Goal: Task Accomplishment & Management: Manage account settings

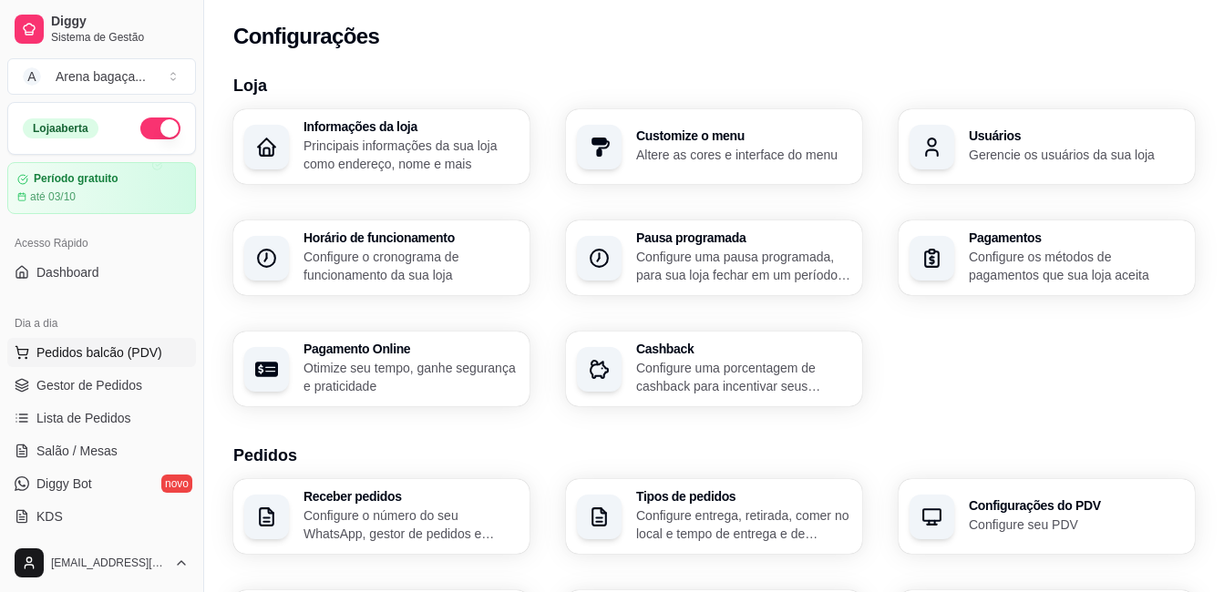
click at [113, 357] on span "Pedidos balcão (PDV)" at bounding box center [99, 352] width 126 height 18
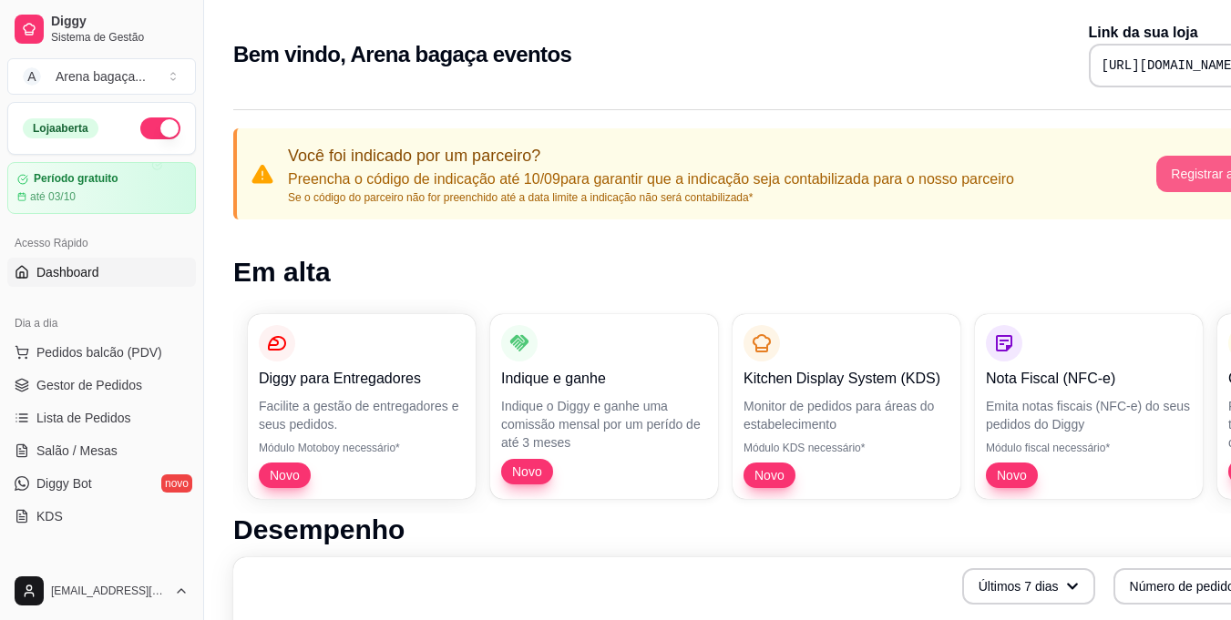
click at [1193, 174] on button "Registrar agora" at bounding box center [1215, 174] width 118 height 36
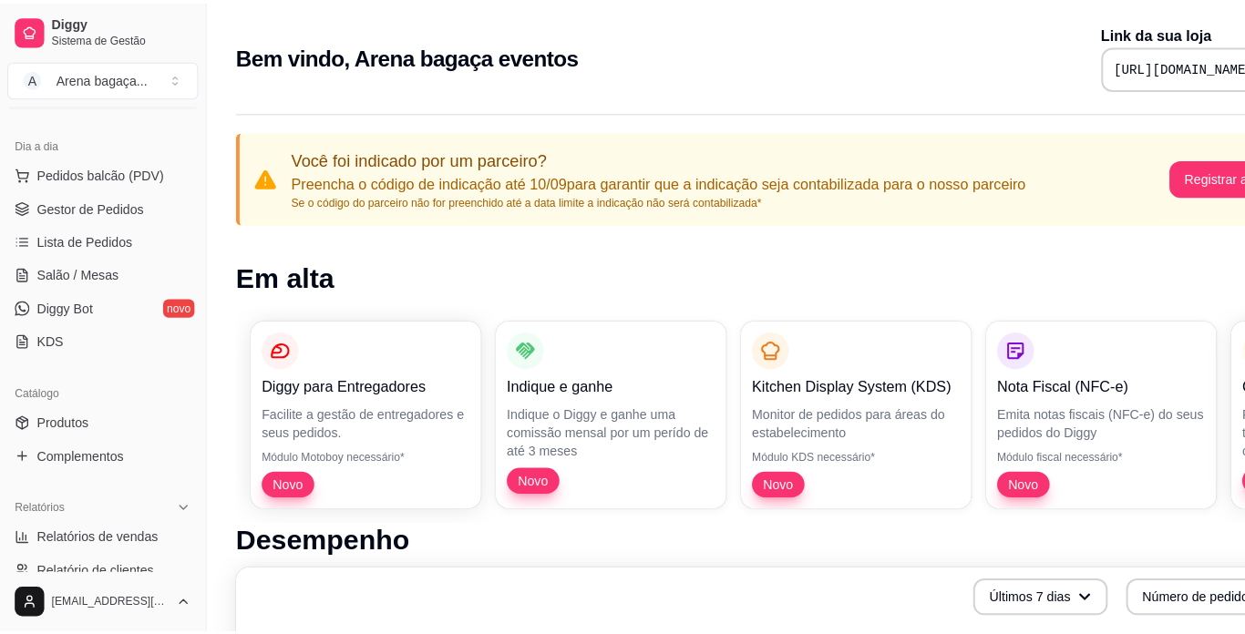
scroll to position [273, 0]
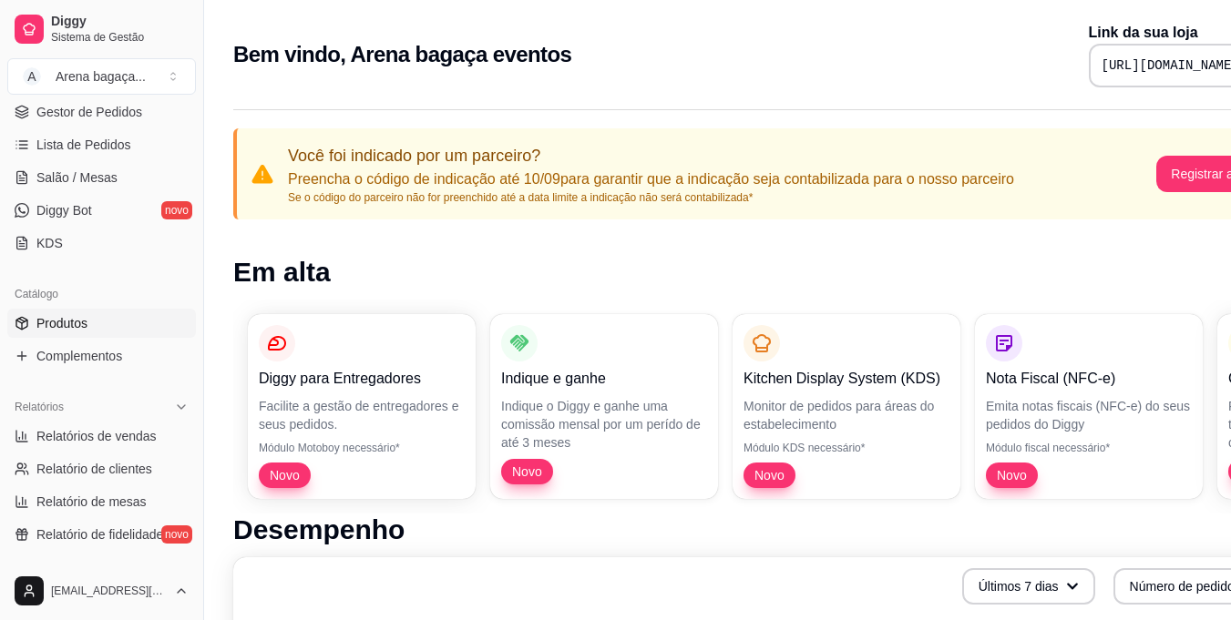
click at [81, 314] on span "Produtos" at bounding box center [61, 323] width 51 height 18
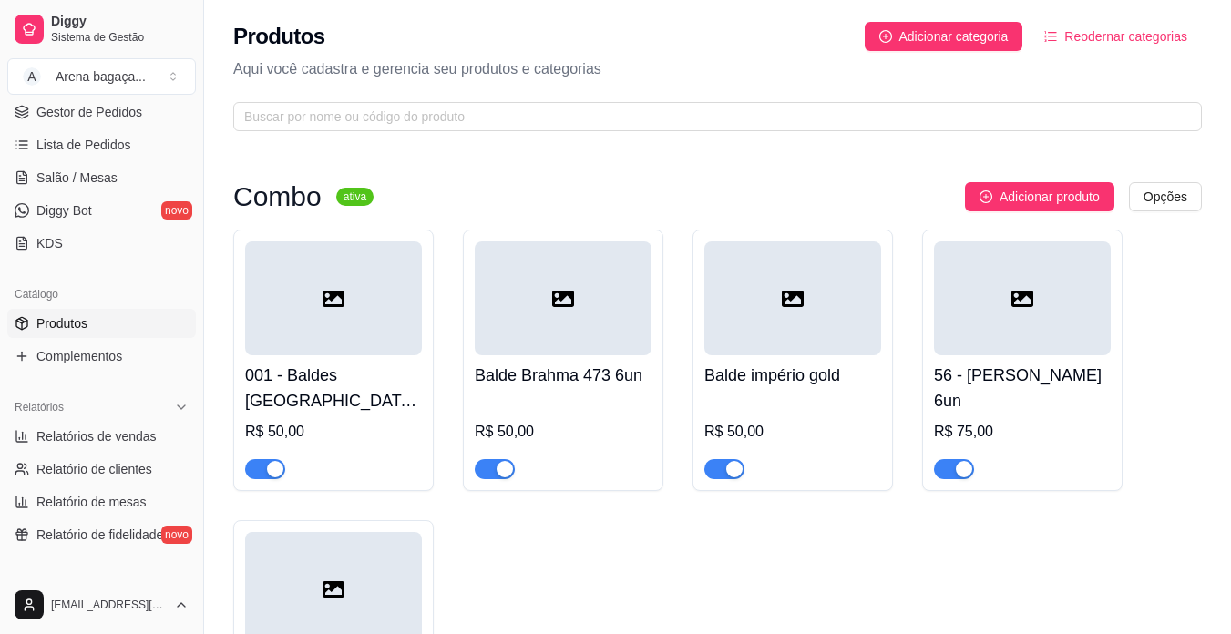
click at [1082, 39] on span "Reodernar categorias" at bounding box center [1125, 36] width 123 height 20
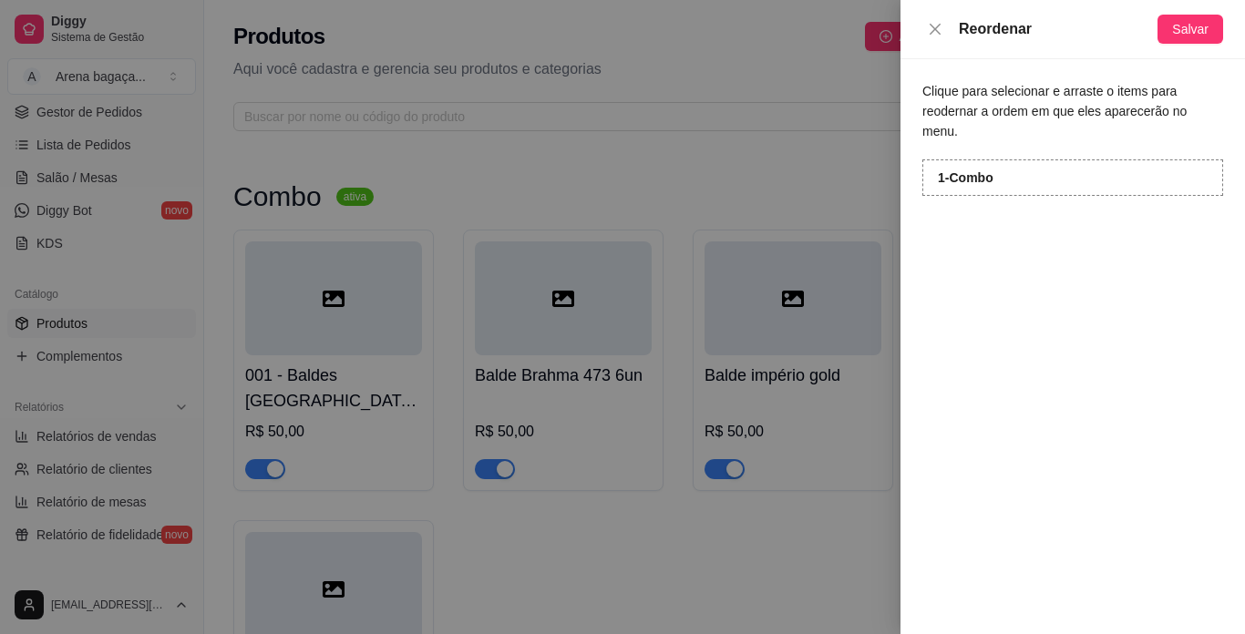
click at [1039, 159] on div "1 - Combo" at bounding box center [1072, 177] width 301 height 36
click at [1183, 24] on span "Salvar" at bounding box center [1190, 29] width 36 height 20
click at [945, 42] on div "Reordenar Salvar" at bounding box center [1072, 29] width 344 height 59
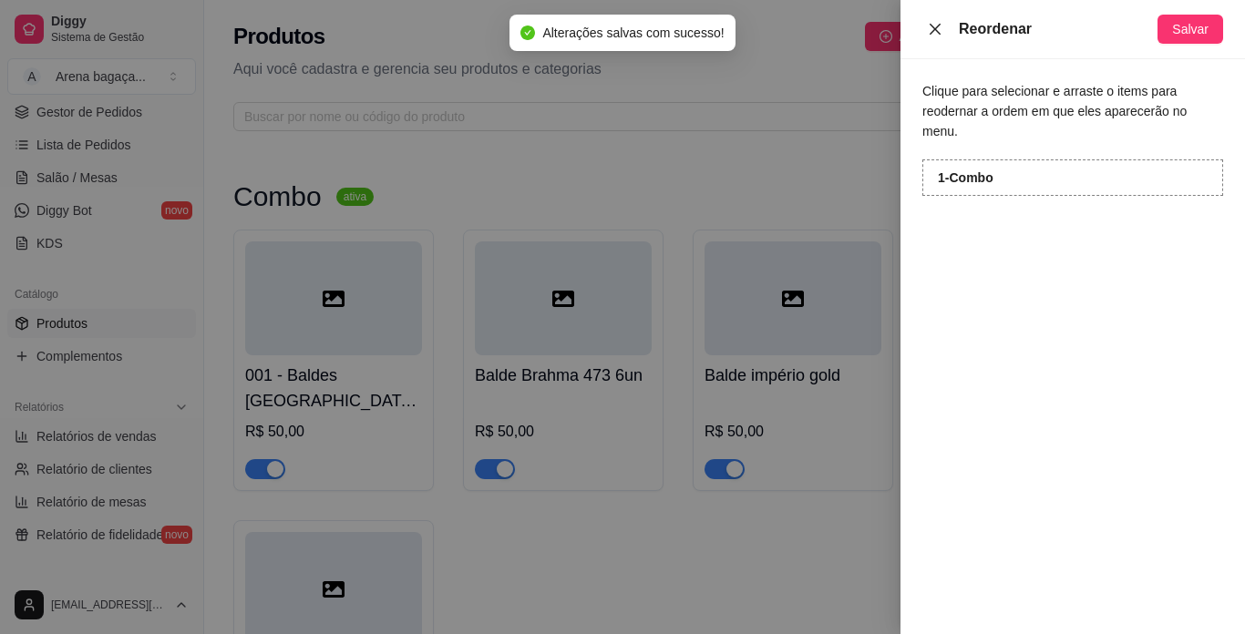
click at [942, 36] on button "Close" at bounding box center [935, 29] width 26 height 17
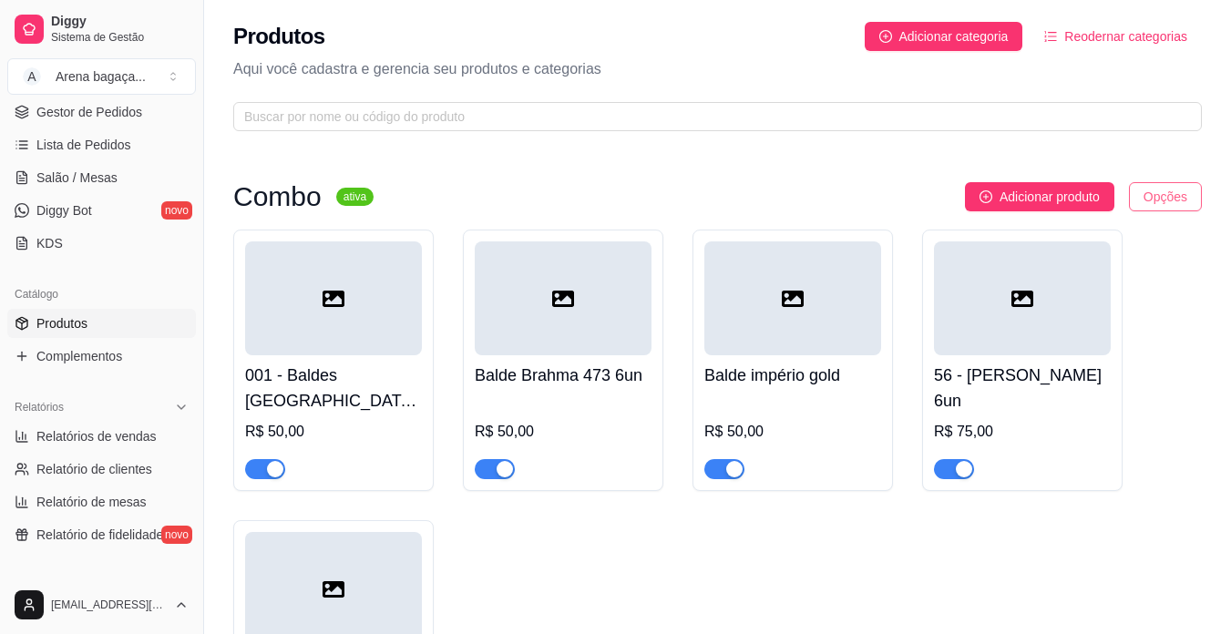
click at [1175, 196] on html "Diggy Sistema de Gestão A Arena bagaça ... Loja aberta Período gratuito até 03/…" at bounding box center [615, 317] width 1231 height 634
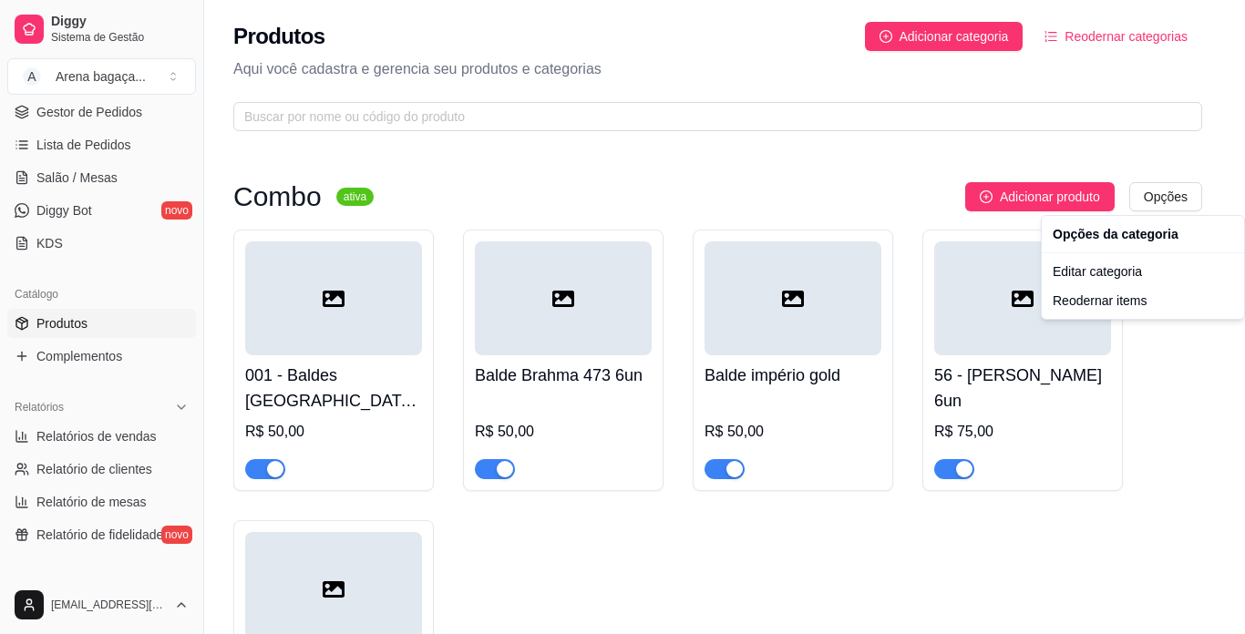
click at [1112, 37] on html "Diggy Sistema de Gestão A Arena bagaça ... Loja aberta Período gratuito até 03/…" at bounding box center [622, 317] width 1245 height 634
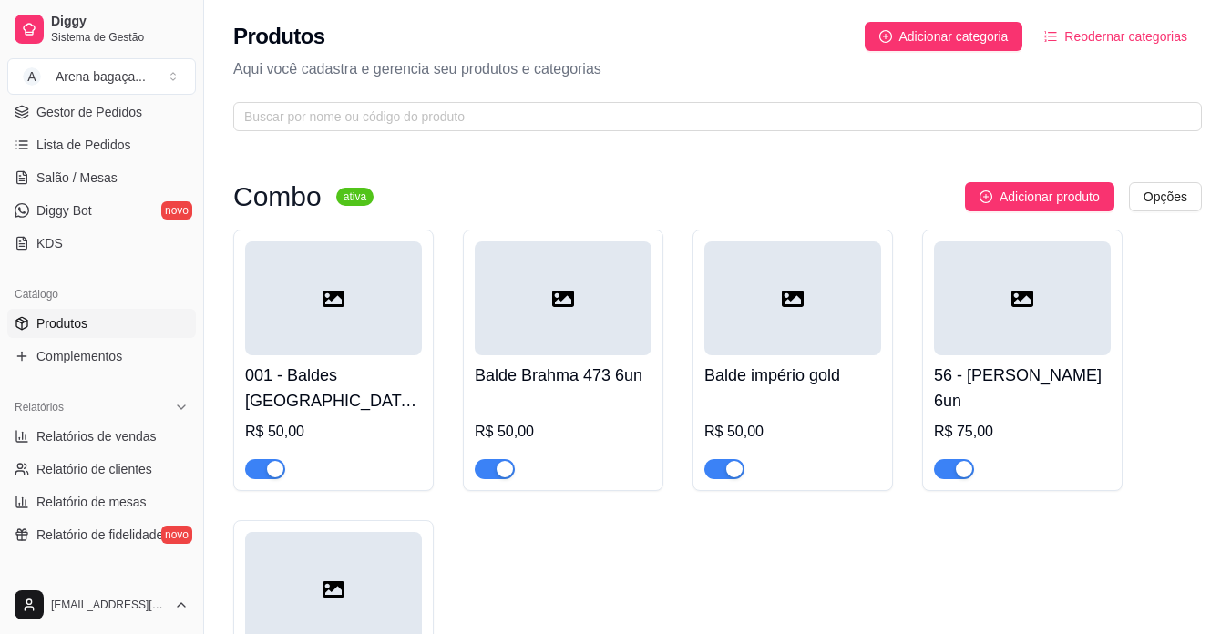
click at [1112, 37] on span "Reodernar categorias" at bounding box center [1125, 36] width 123 height 20
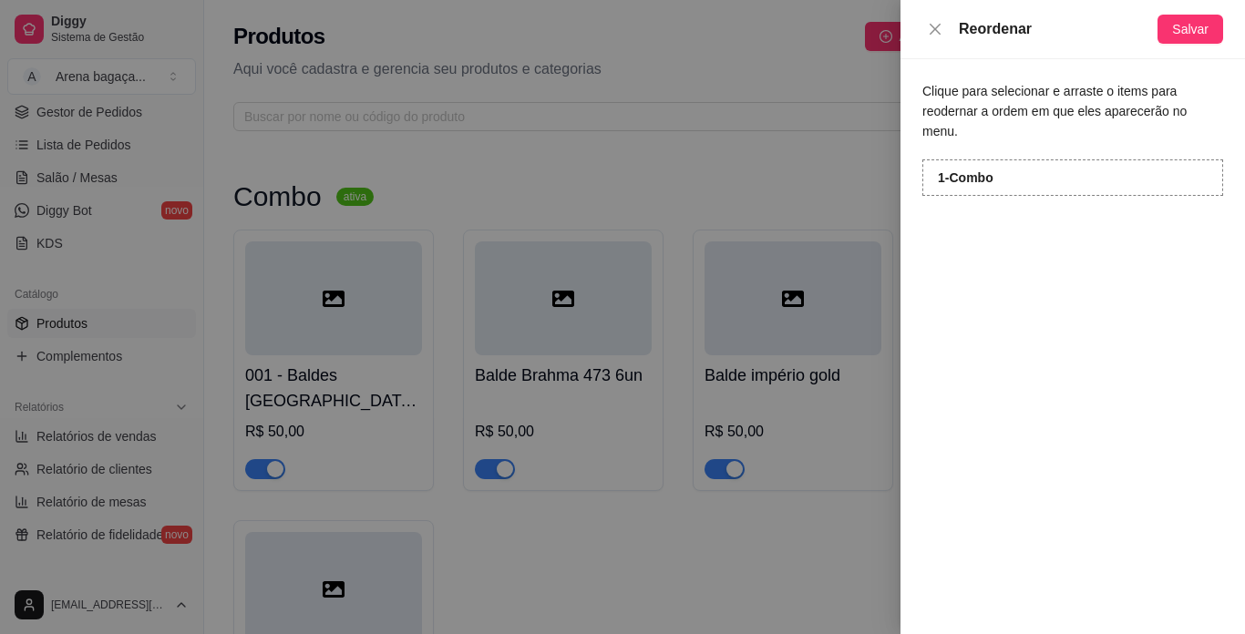
click at [1020, 159] on div "1 - Combo" at bounding box center [1072, 177] width 301 height 36
click at [941, 27] on icon "close" at bounding box center [934, 29] width 15 height 15
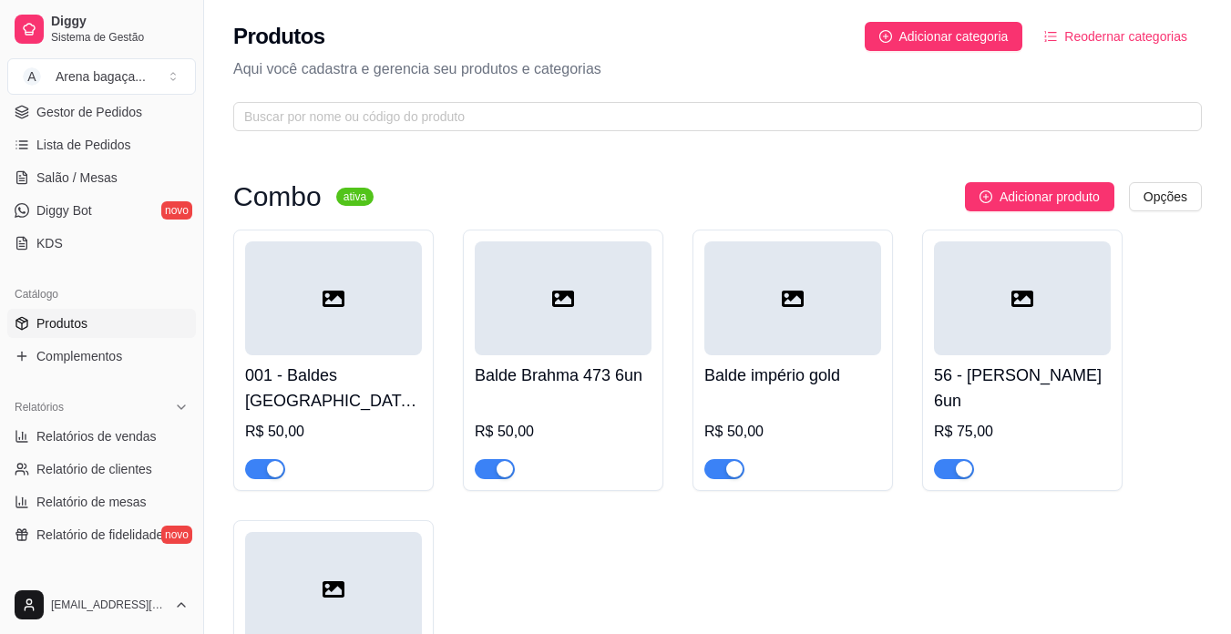
click at [354, 194] on sup "ativa" at bounding box center [354, 197] width 37 height 18
click at [303, 200] on h3 "Combo" at bounding box center [277, 197] width 88 height 22
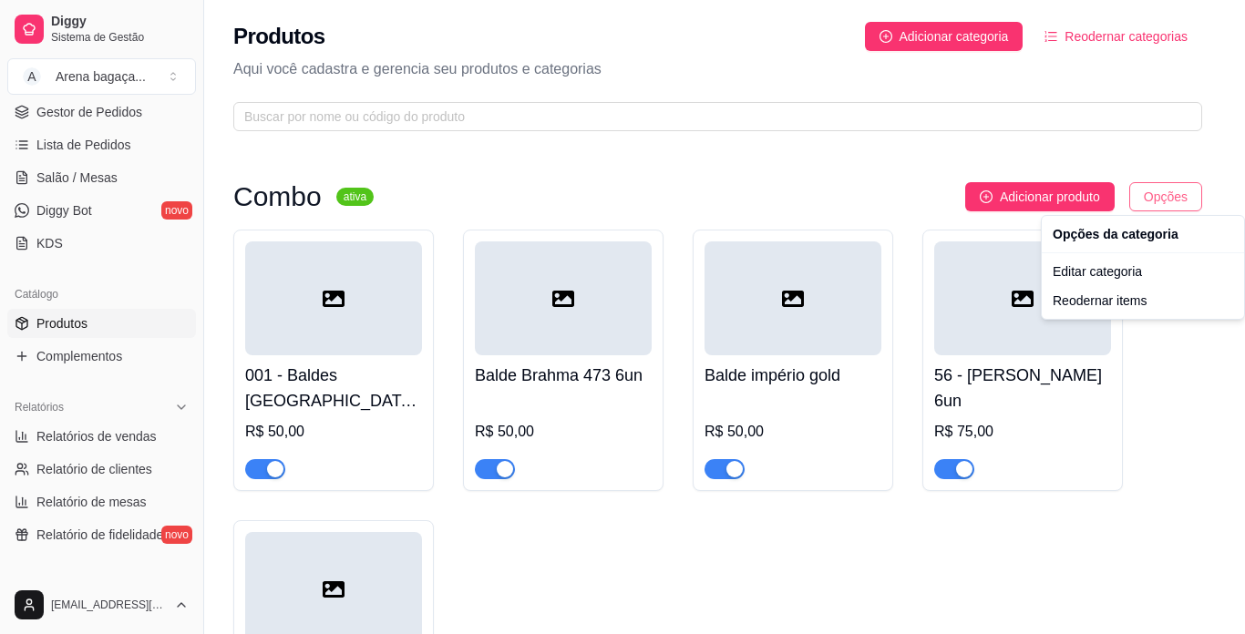
click at [1151, 196] on html "Diggy Sistema de Gestão A Arena bagaça ... Loja aberta Período gratuito até 03/…" at bounding box center [622, 317] width 1245 height 634
click at [1146, 277] on div "Editar categoria" at bounding box center [1142, 271] width 195 height 29
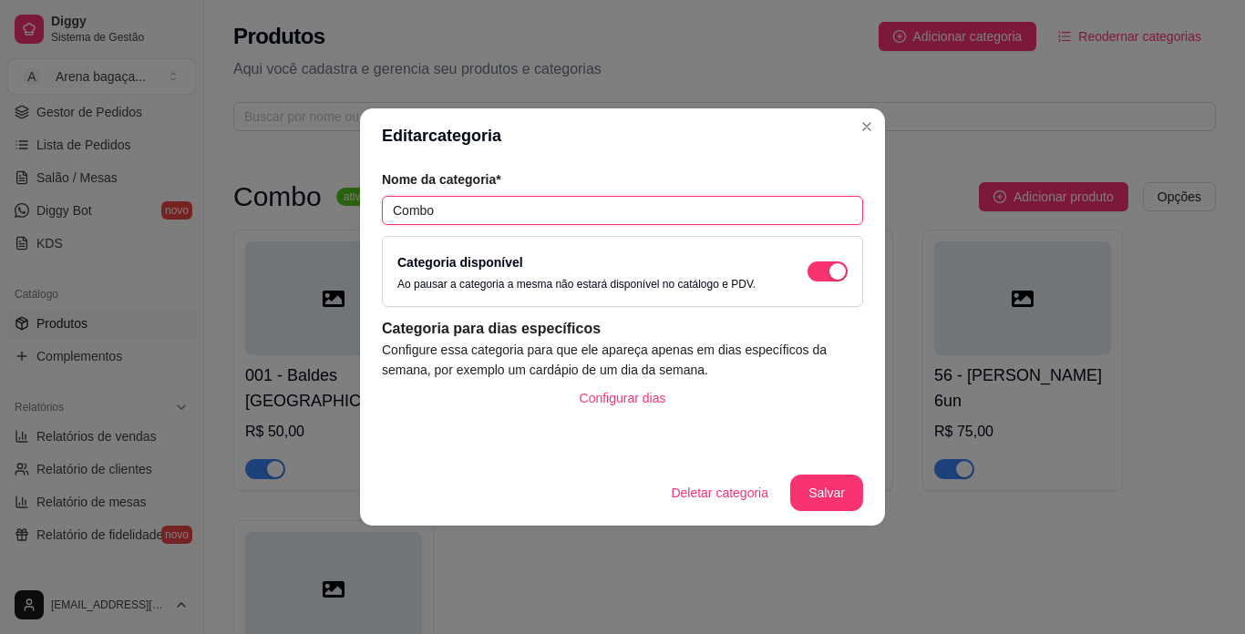
click at [446, 206] on input "Combo" at bounding box center [622, 210] width 481 height 29
type input "C"
type input "baldes 6 un"
click at [822, 486] on button "Salvar" at bounding box center [826, 494] width 71 height 36
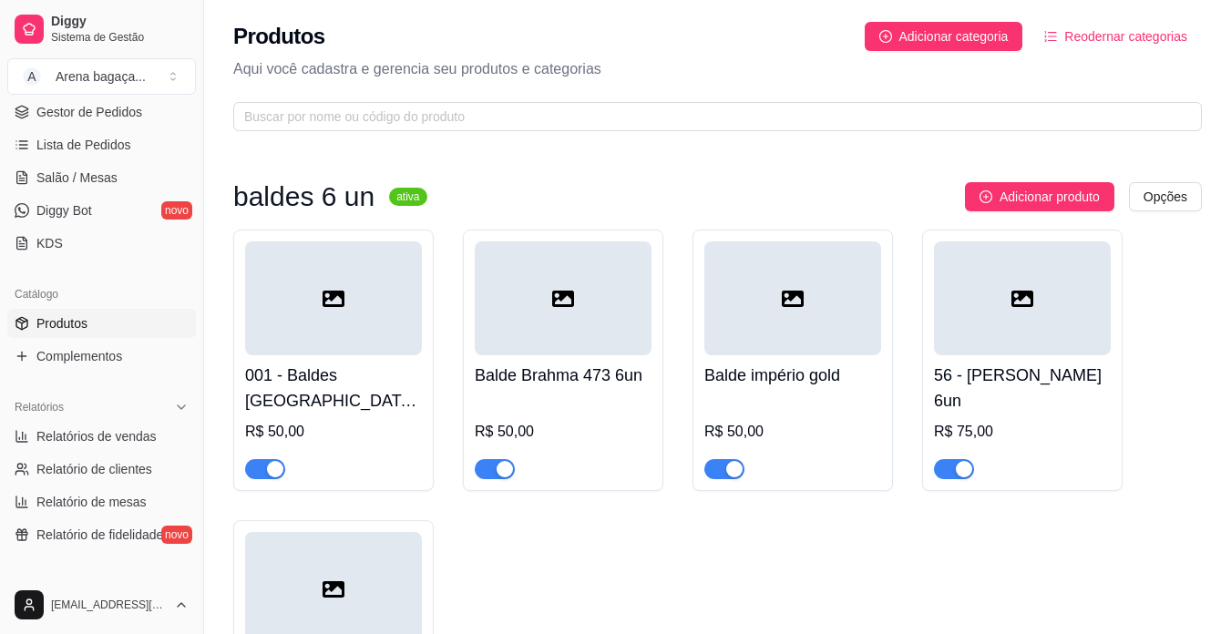
click at [863, 383] on h4 "Balde império gold" at bounding box center [792, 376] width 177 height 26
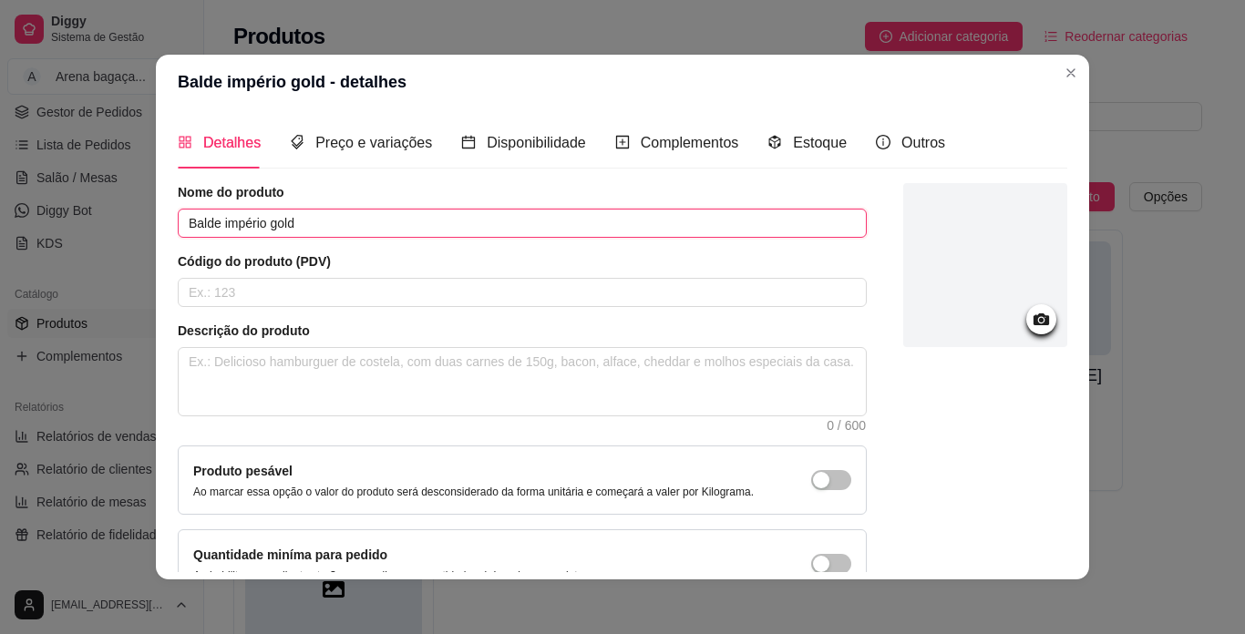
click at [335, 224] on input "Balde império gold" at bounding box center [522, 223] width 689 height 29
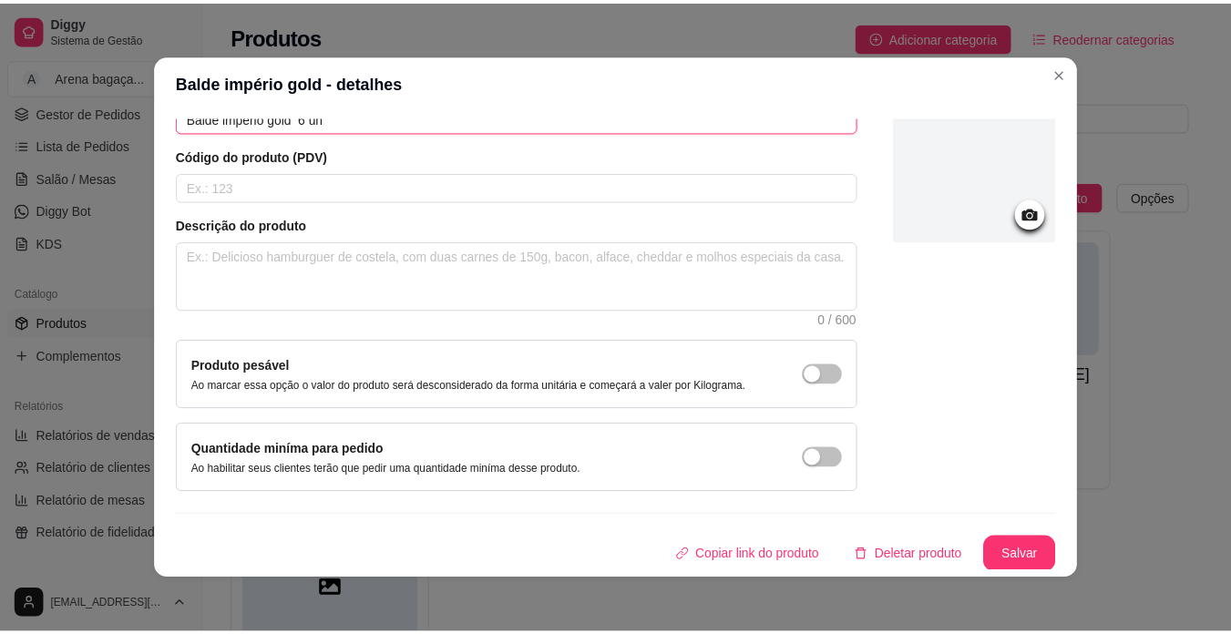
scroll to position [108, 0]
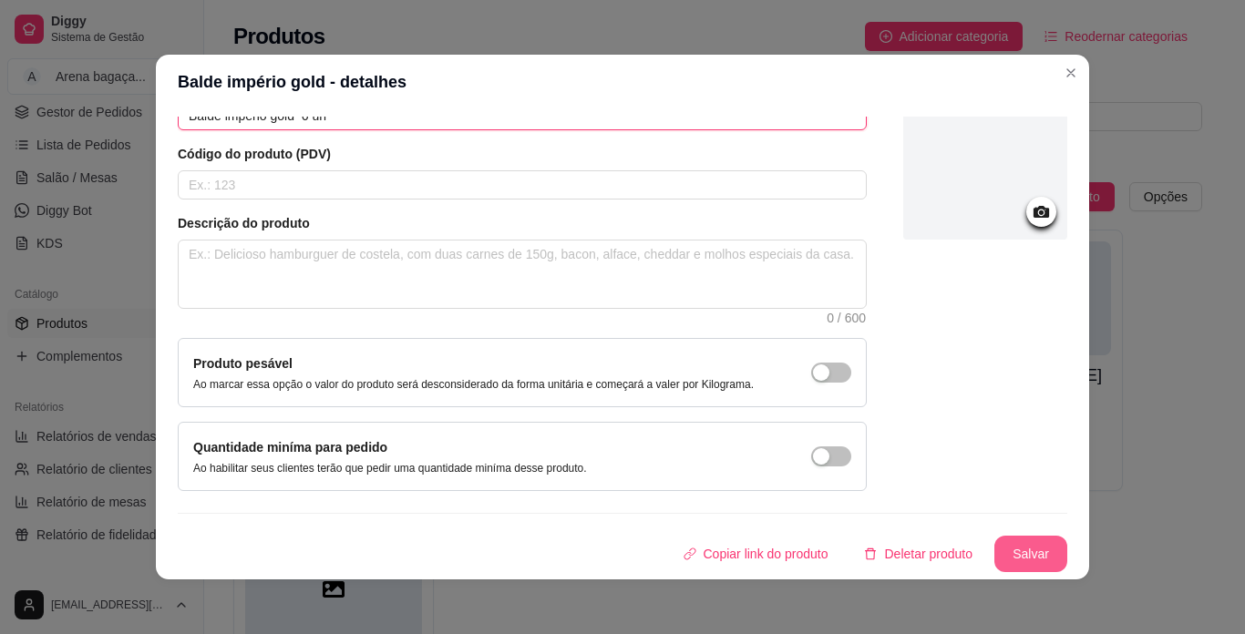
type input "Balde império gold 6 un"
click at [1017, 555] on button "Salvar" at bounding box center [1030, 554] width 73 height 36
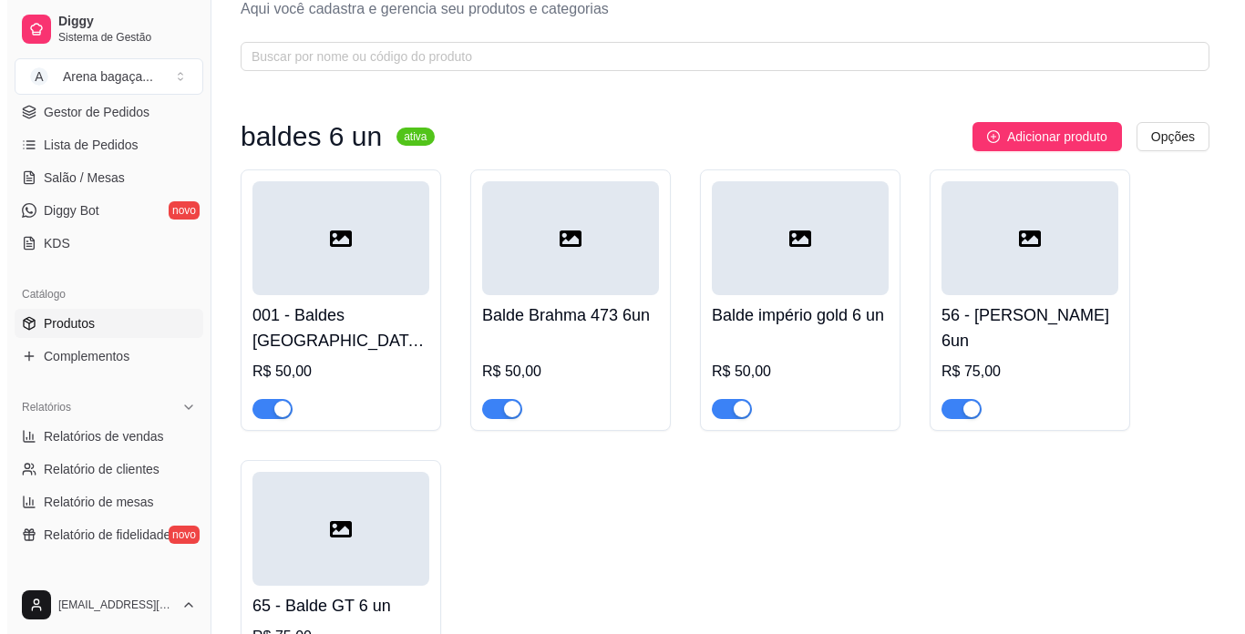
scroll to position [91, 0]
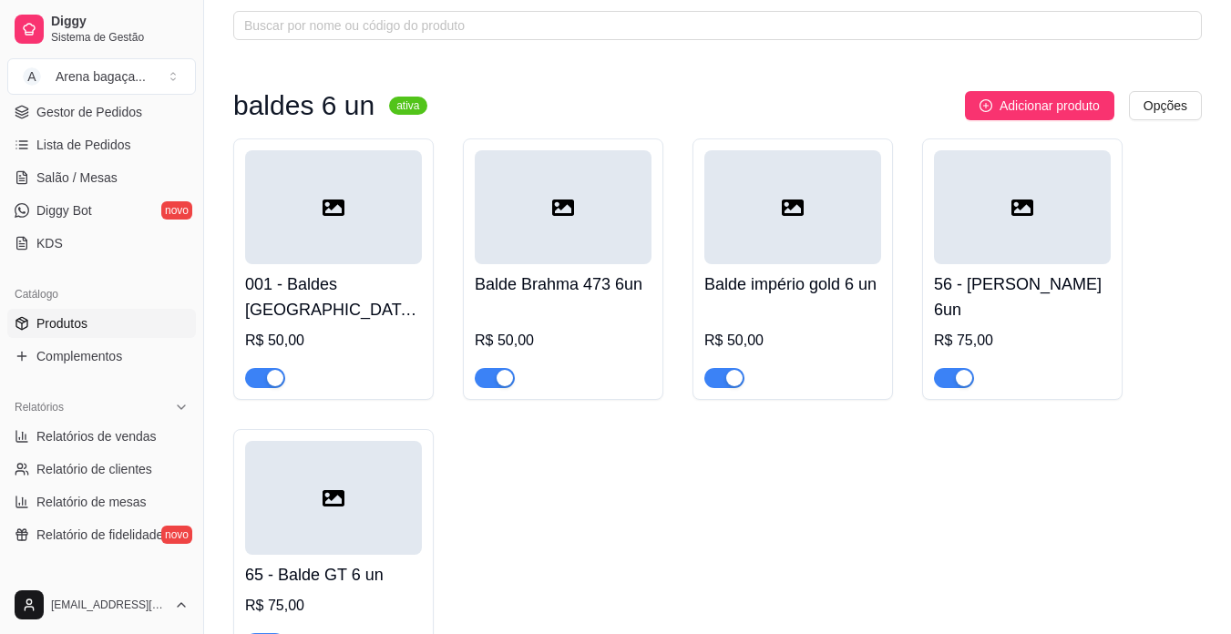
click at [1091, 286] on h4 "56 - [PERSON_NAME] 6un" at bounding box center [1022, 297] width 177 height 51
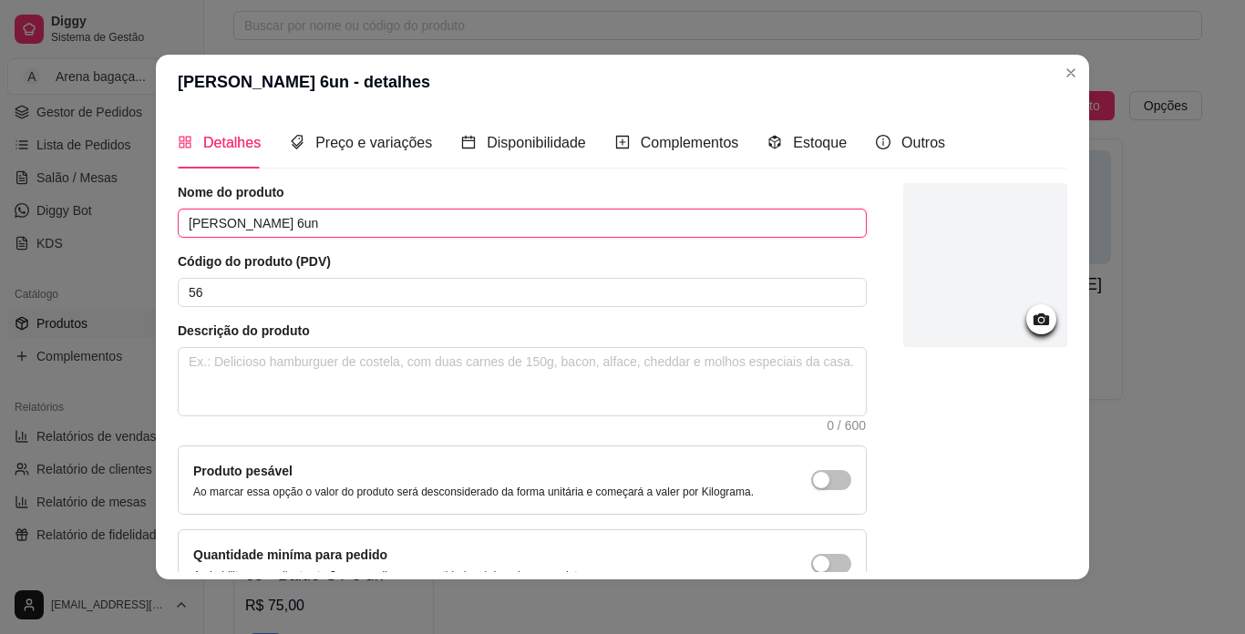
click at [272, 220] on input "Balde Heineken 6un" at bounding box center [522, 223] width 689 height 29
click at [273, 224] on input "Balde Heineken 6un" at bounding box center [522, 223] width 689 height 29
click at [339, 226] on input "Balde Heineken long nek 6un" at bounding box center [522, 223] width 689 height 29
click at [328, 223] on input "Balde Heineken long nek 6un" at bounding box center [522, 223] width 689 height 29
click at [365, 221] on input "Balde Heineken long nek 6un" at bounding box center [522, 223] width 689 height 29
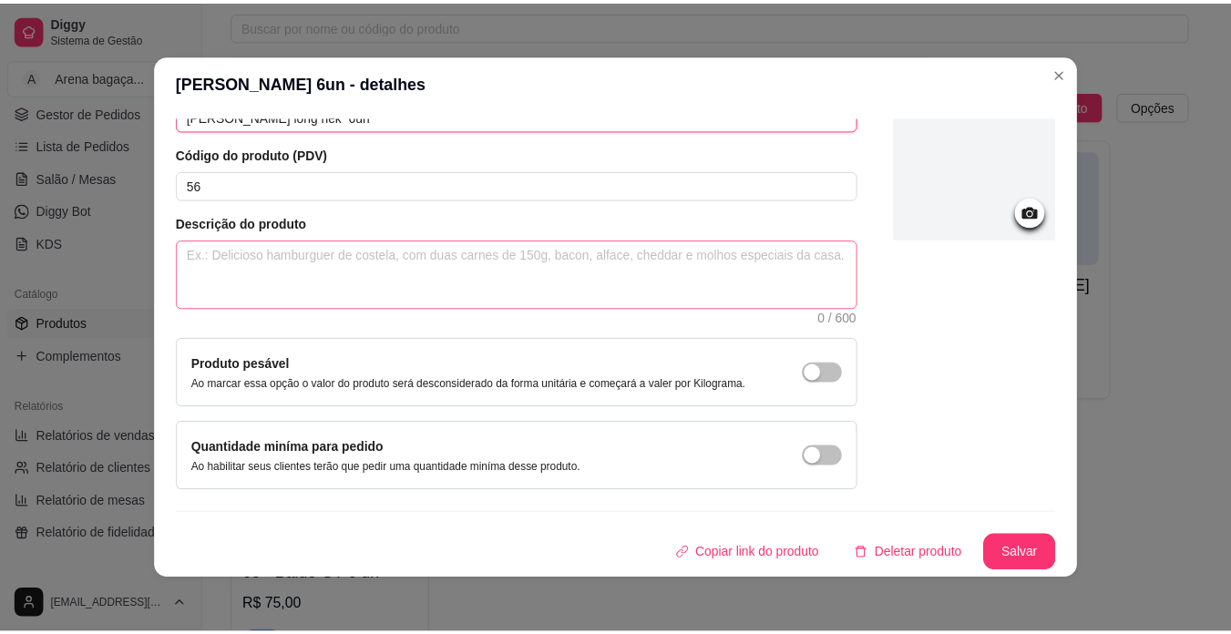
scroll to position [4, 0]
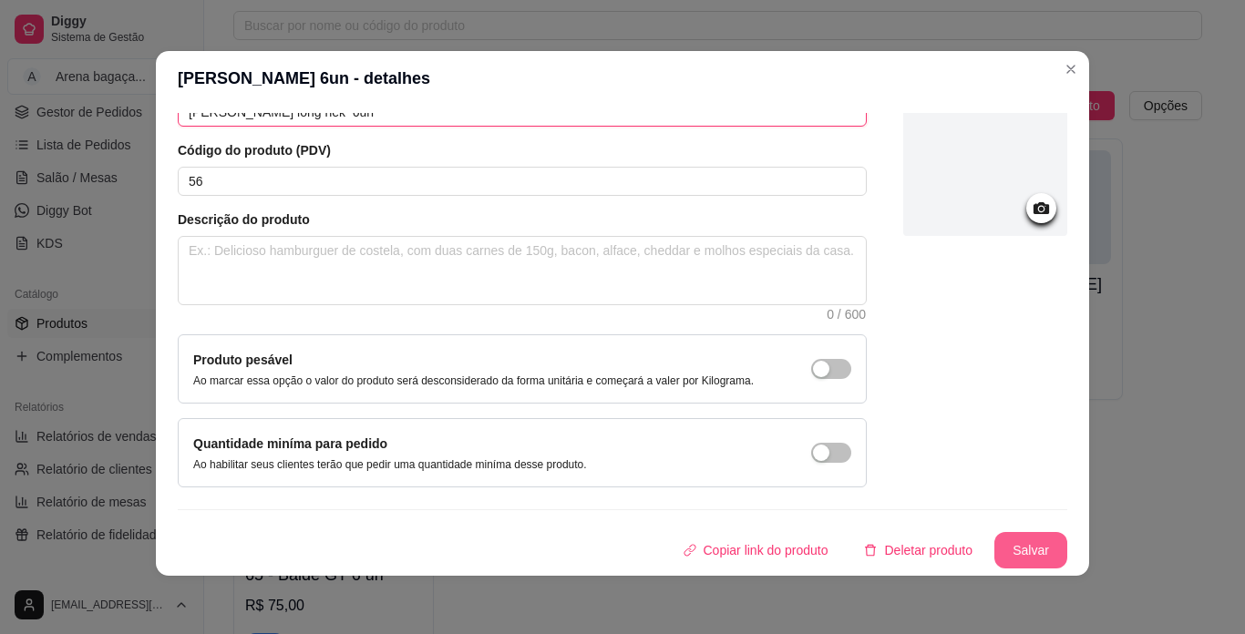
type input "Balde Heineken long nek 6un"
click at [996, 537] on button "Salvar" at bounding box center [1030, 550] width 73 height 36
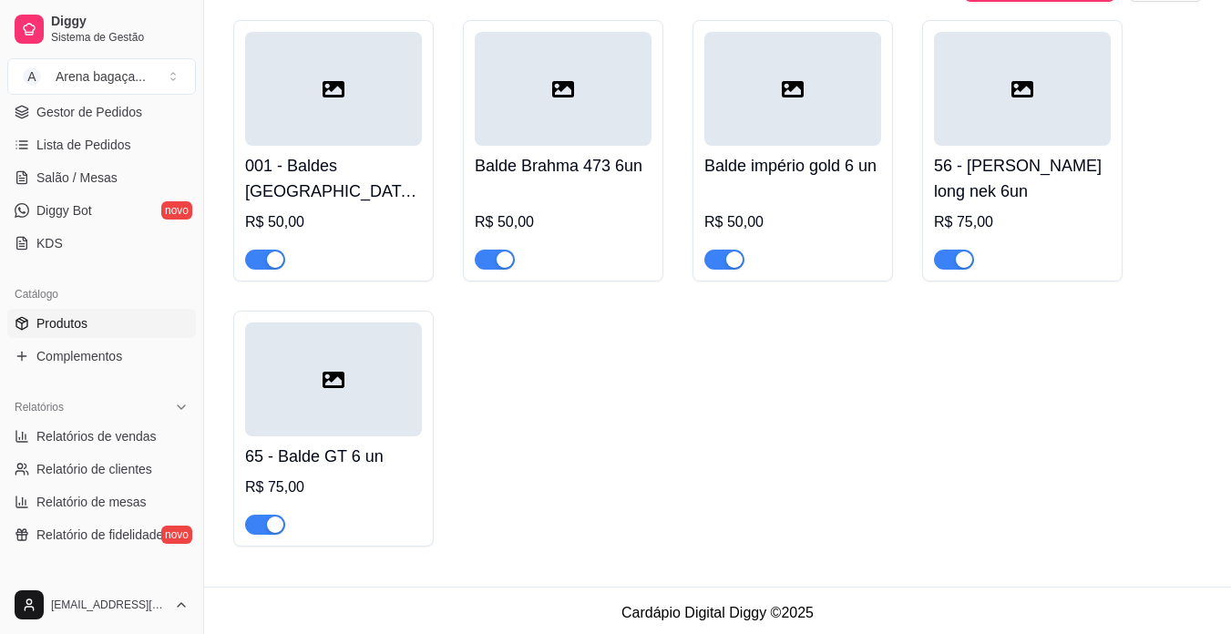
scroll to position [216, 0]
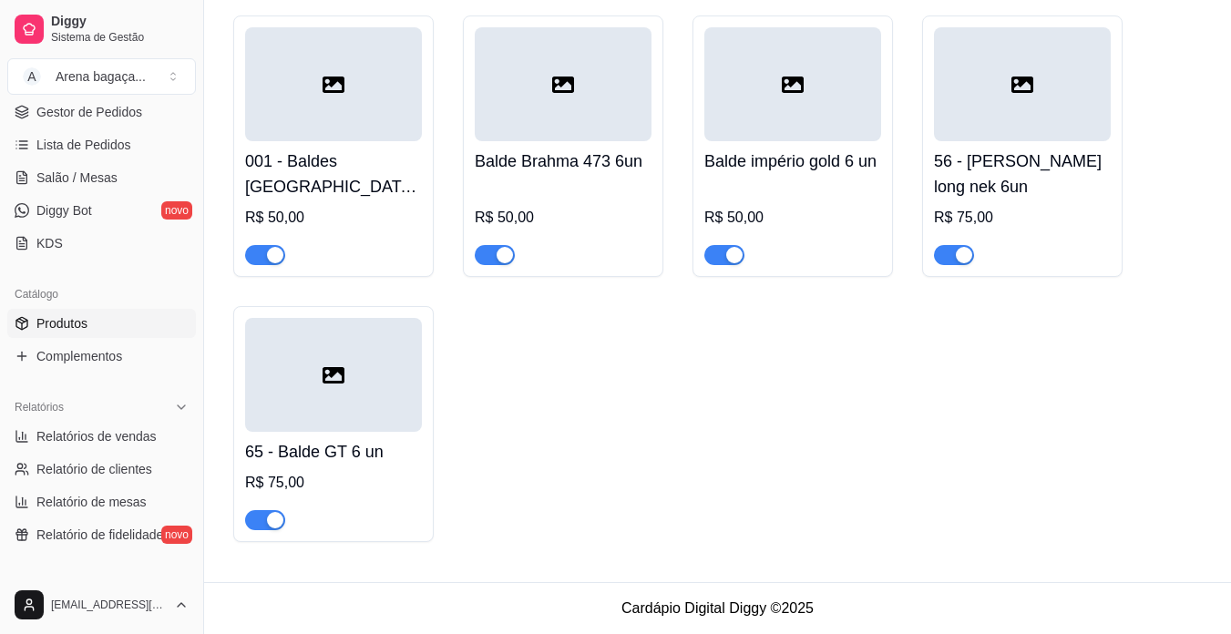
click at [375, 89] on div at bounding box center [333, 84] width 177 height 114
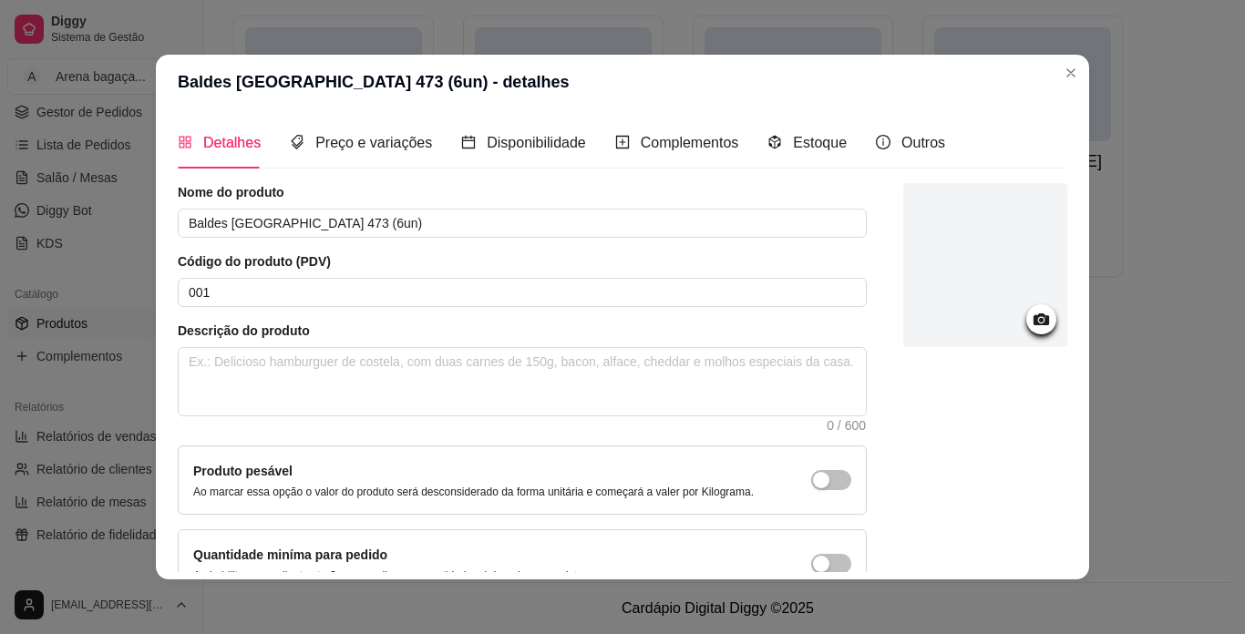
click at [1030, 326] on icon at bounding box center [1040, 319] width 21 height 21
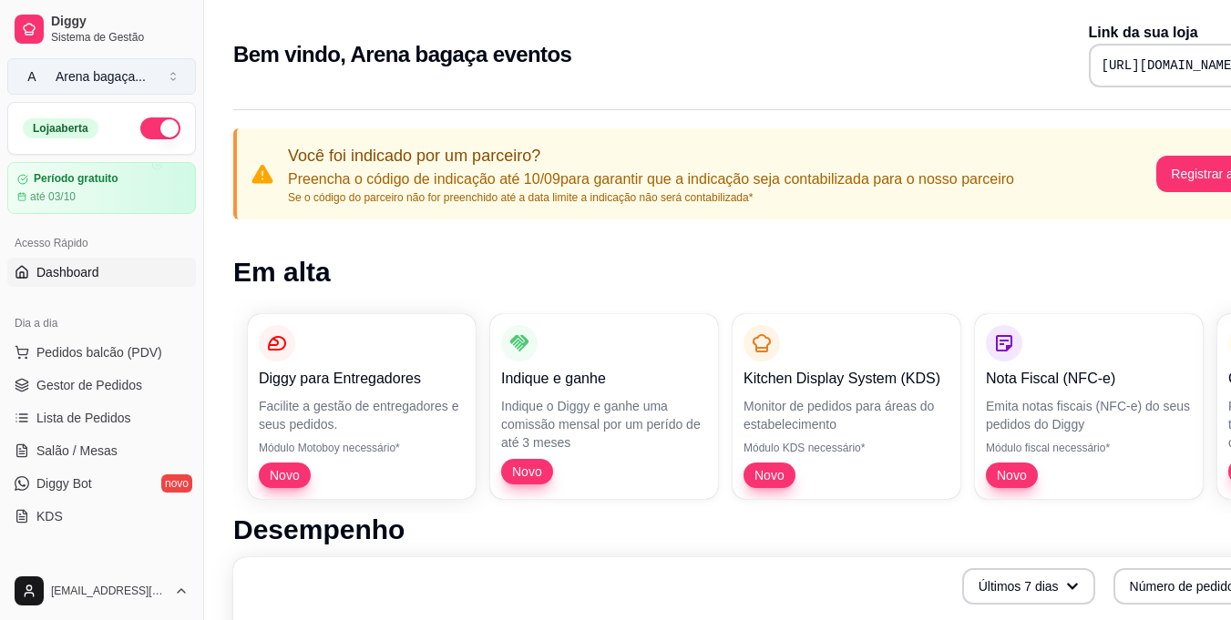
click at [177, 88] on button "A Arena bagaça ..." at bounding box center [101, 76] width 189 height 36
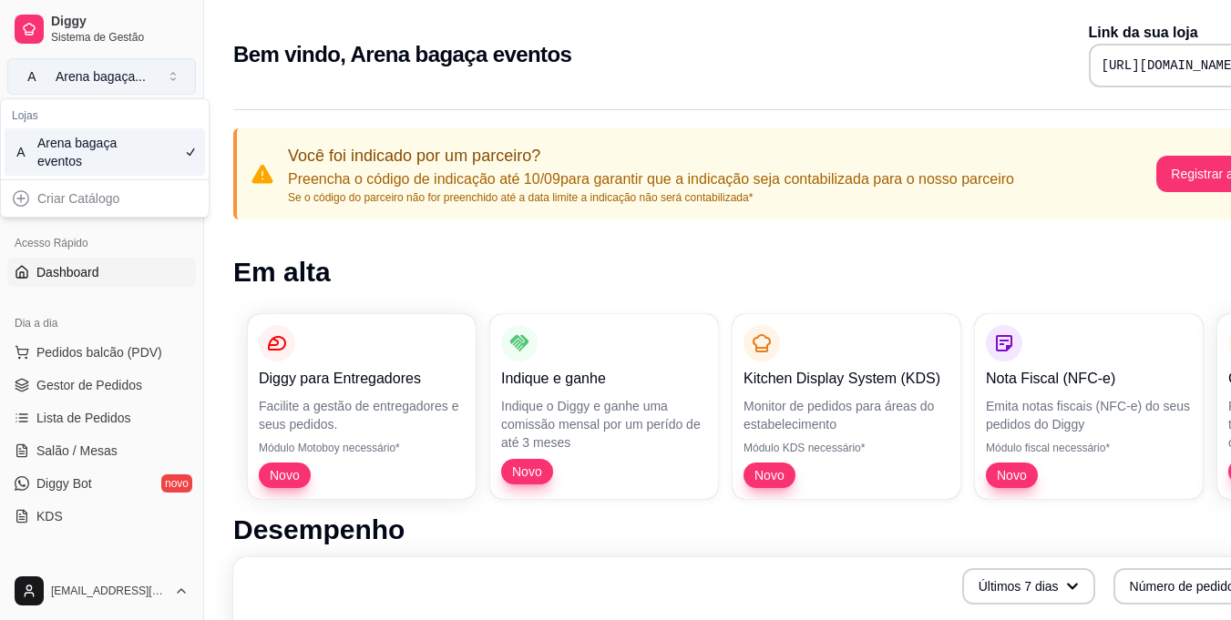
click at [177, 88] on button "A Arena bagaça ..." at bounding box center [101, 76] width 189 height 36
